Goal: Find specific page/section: Find specific page/section

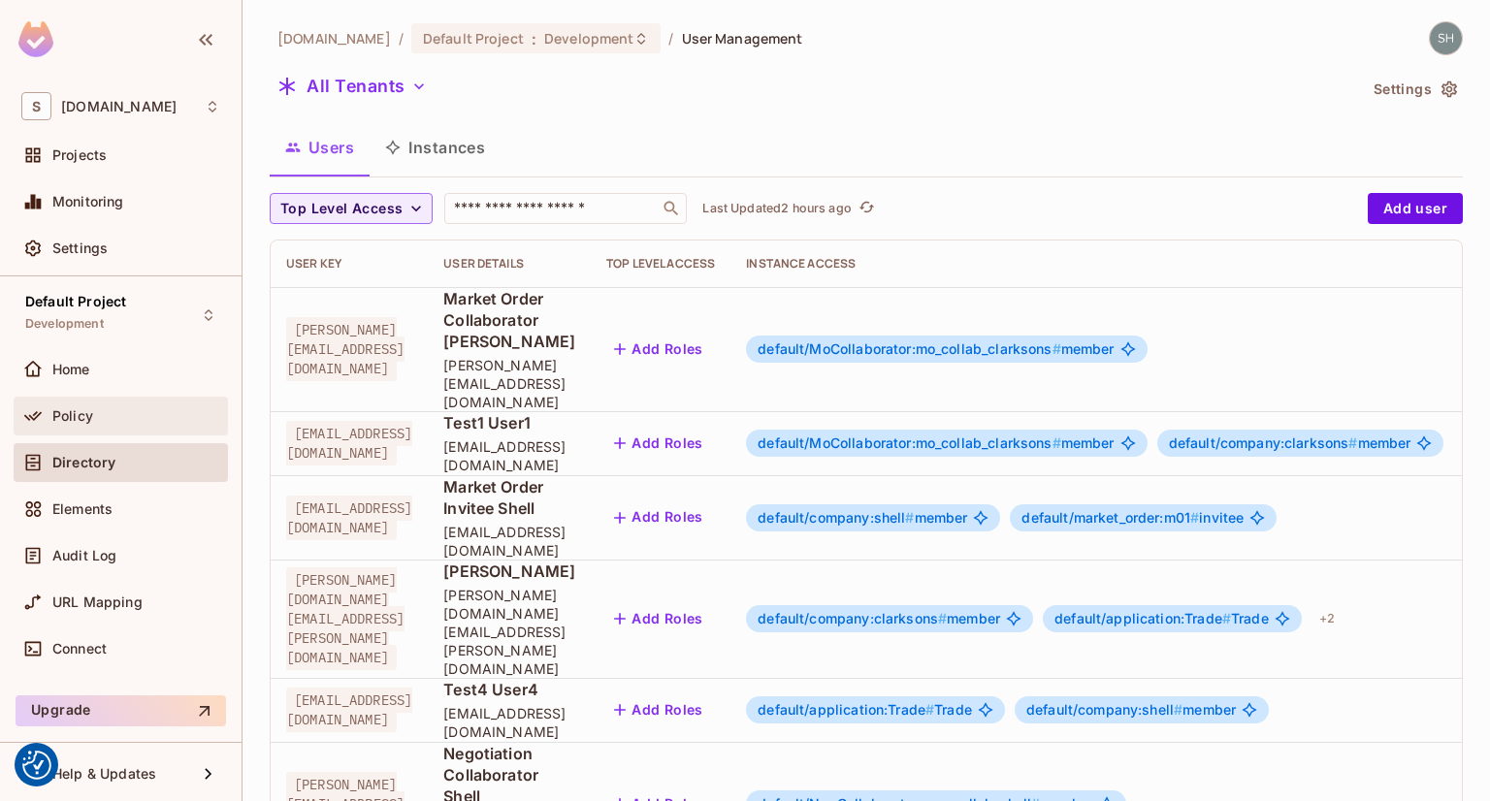
click at [58, 416] on span "Policy" at bounding box center [72, 416] width 41 height 16
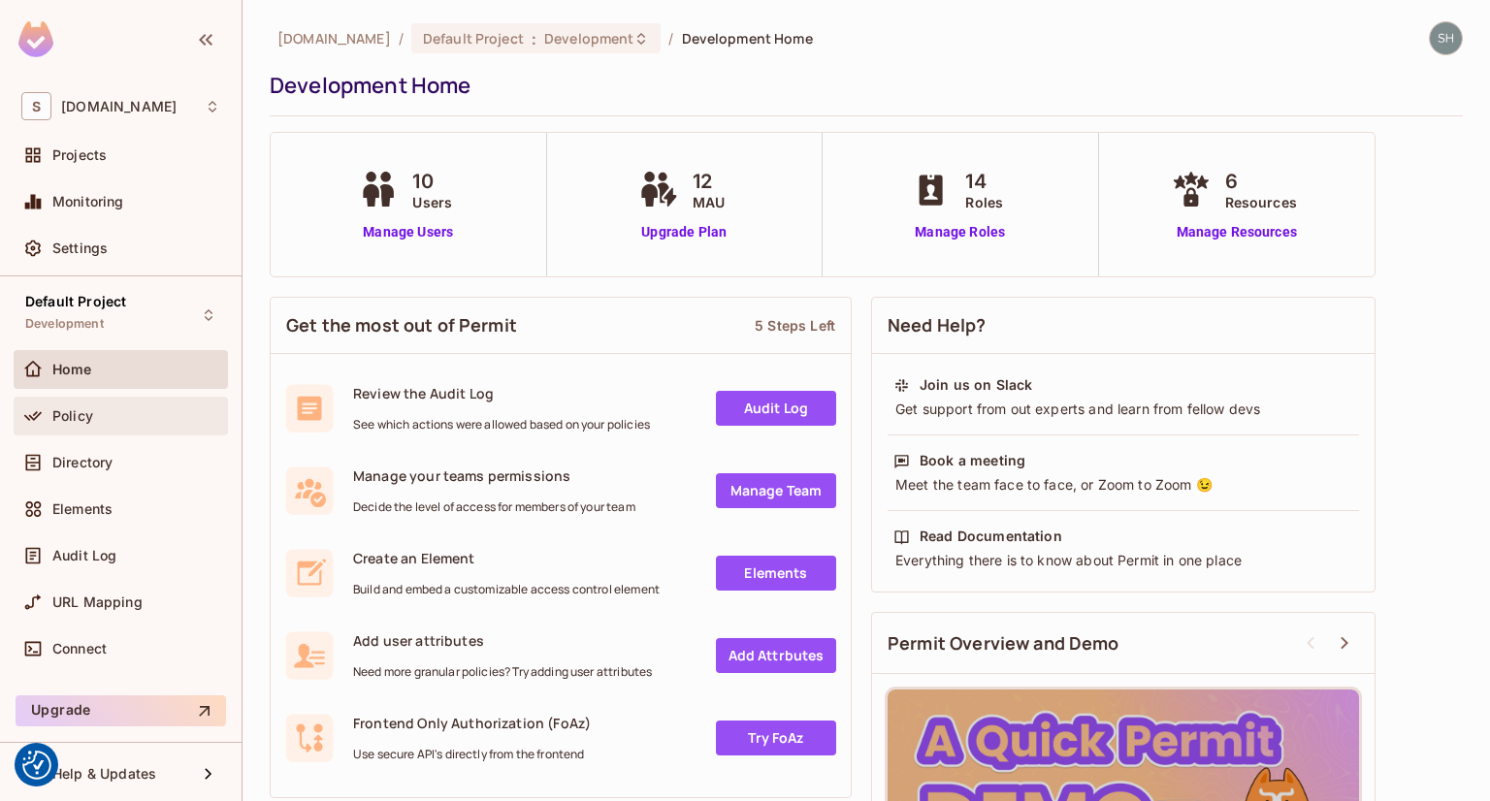
click at [74, 410] on span "Policy" at bounding box center [72, 416] width 41 height 16
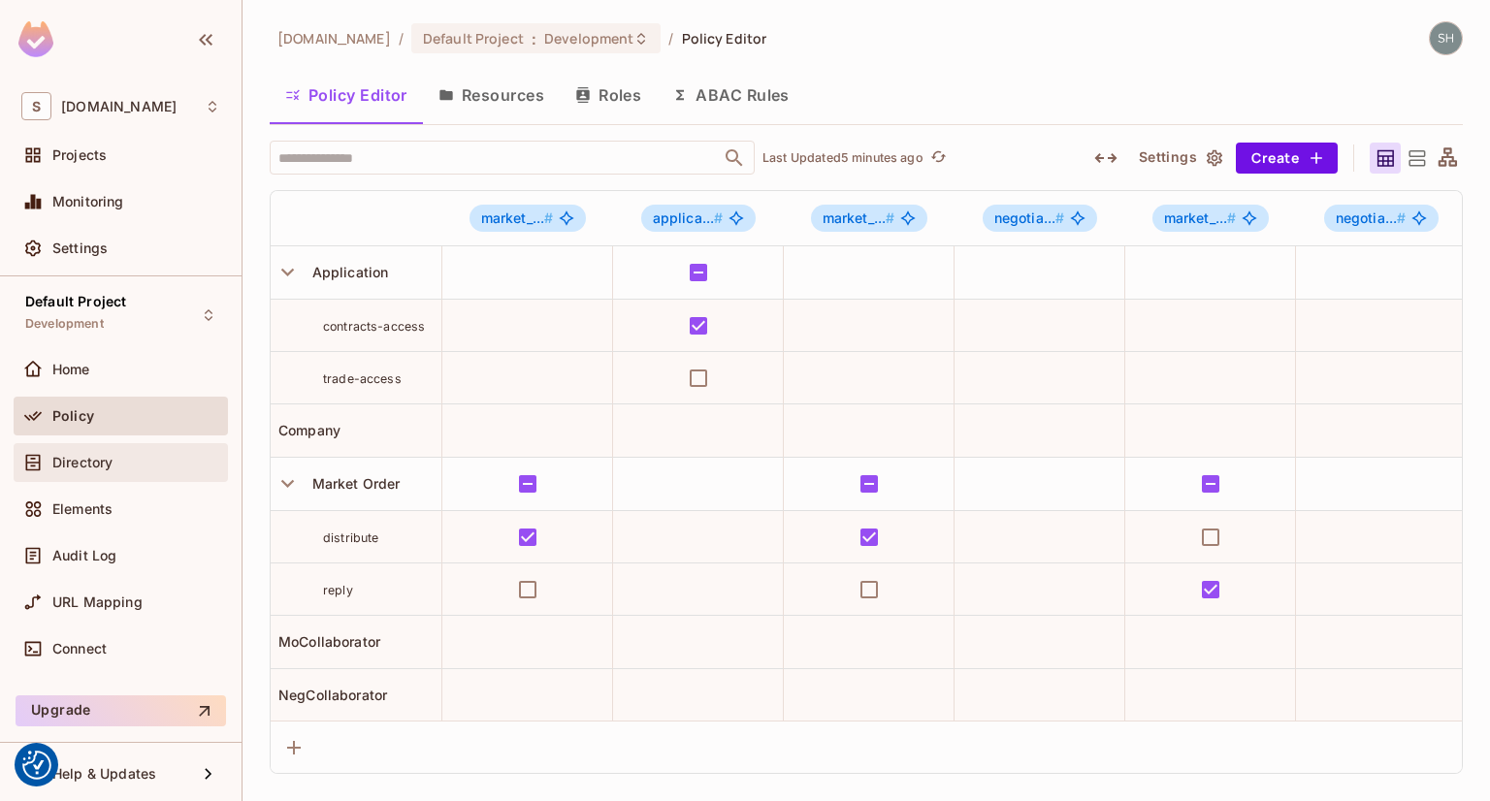
click at [67, 466] on span "Directory" at bounding box center [82, 463] width 60 height 16
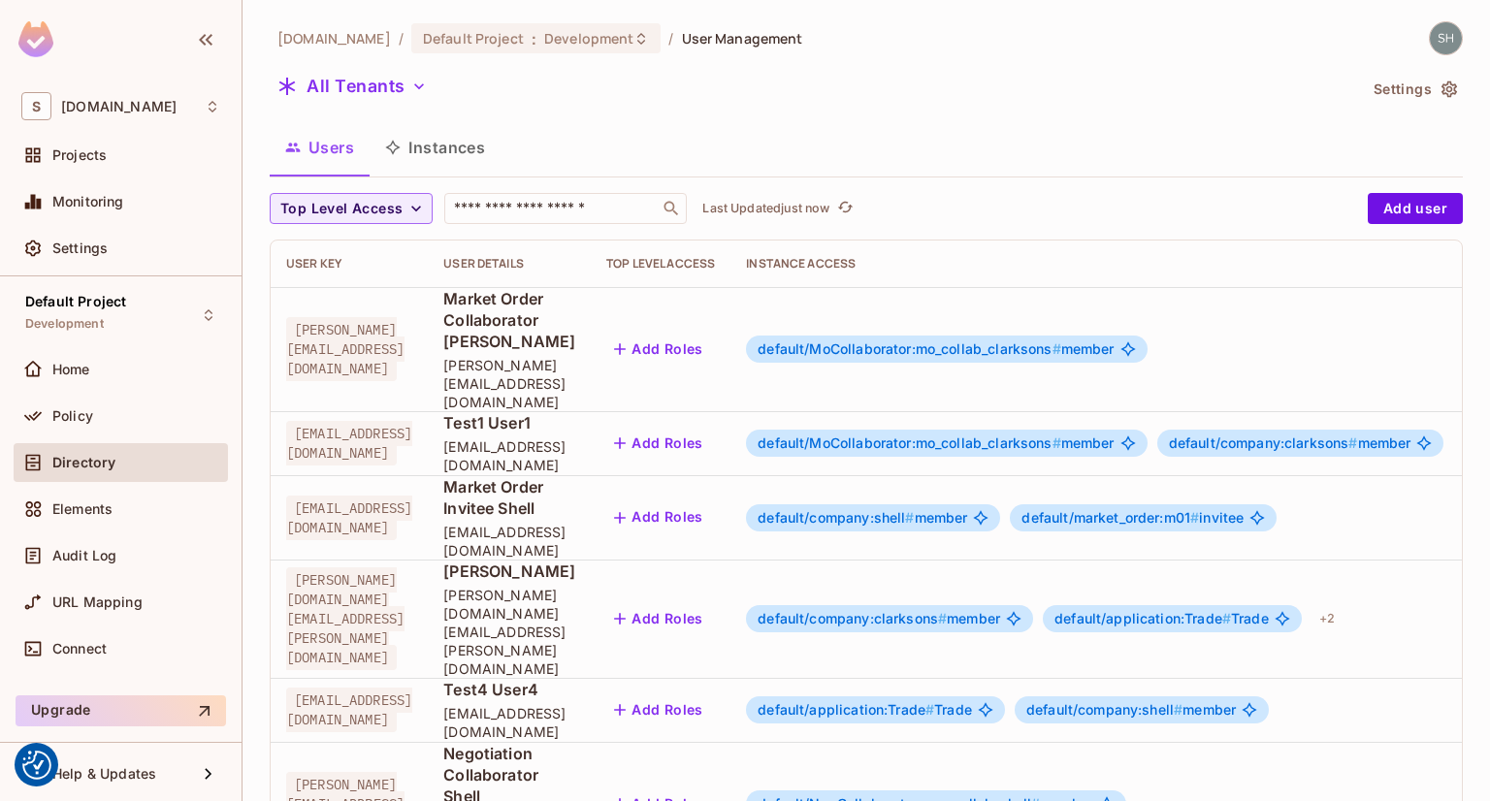
click at [427, 145] on button "Instances" at bounding box center [434, 147] width 131 height 48
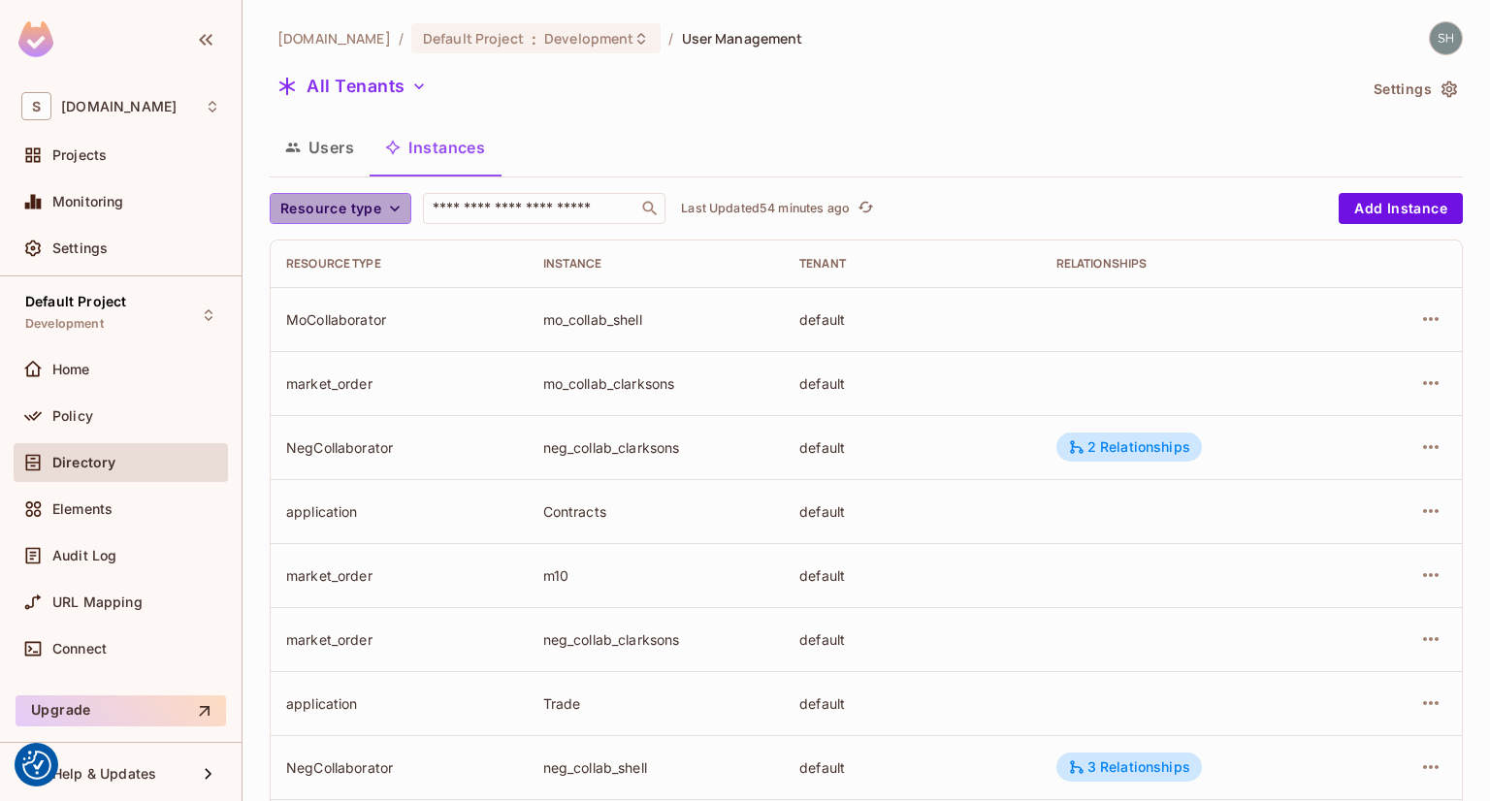
click at [392, 210] on icon "button" at bounding box center [395, 209] width 10 height 6
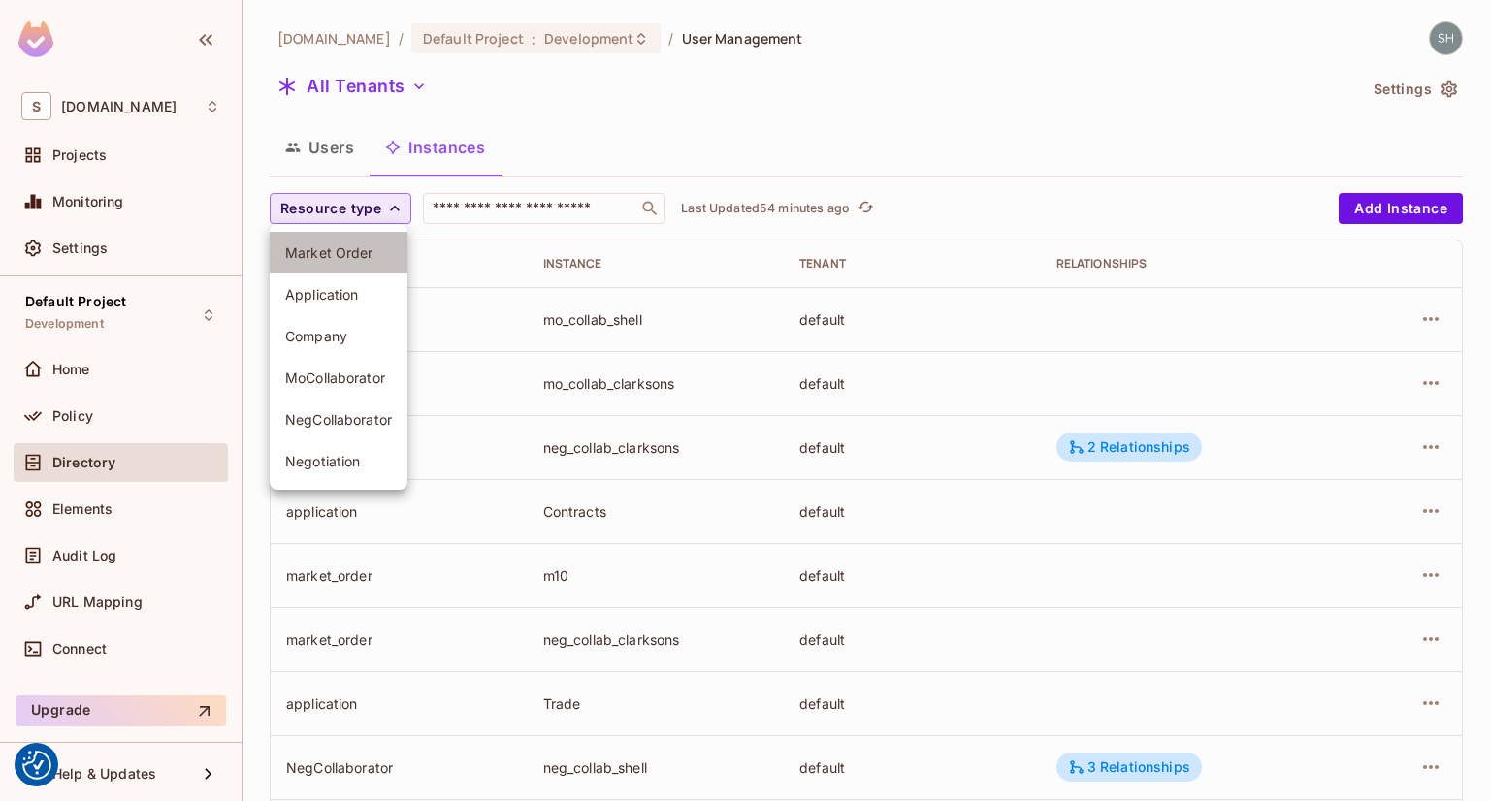
click at [342, 261] on span "Market Order" at bounding box center [338, 252] width 107 height 18
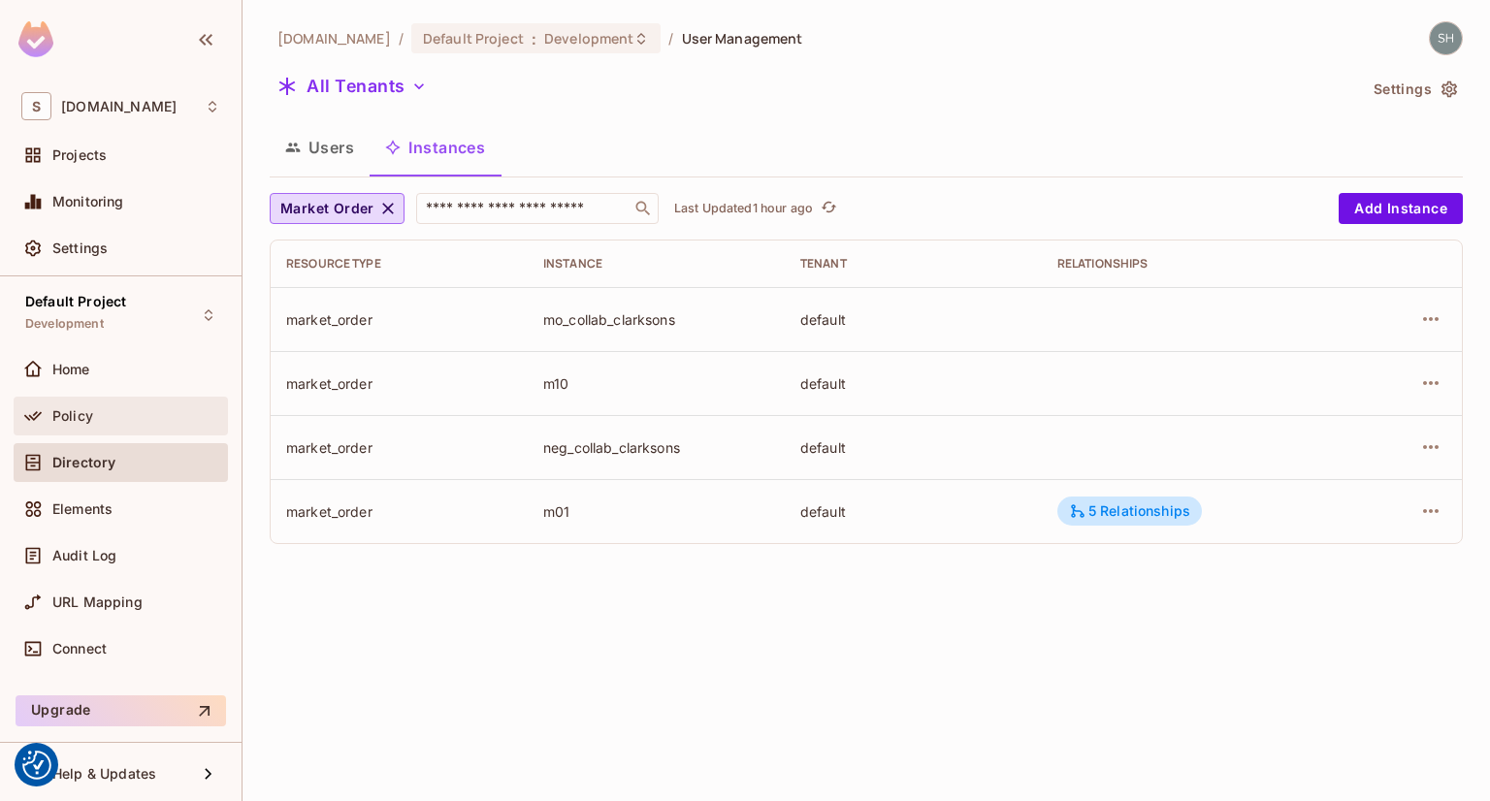
click at [66, 424] on div "Policy" at bounding box center [120, 415] width 199 height 23
